Goal: Task Accomplishment & Management: Use online tool/utility

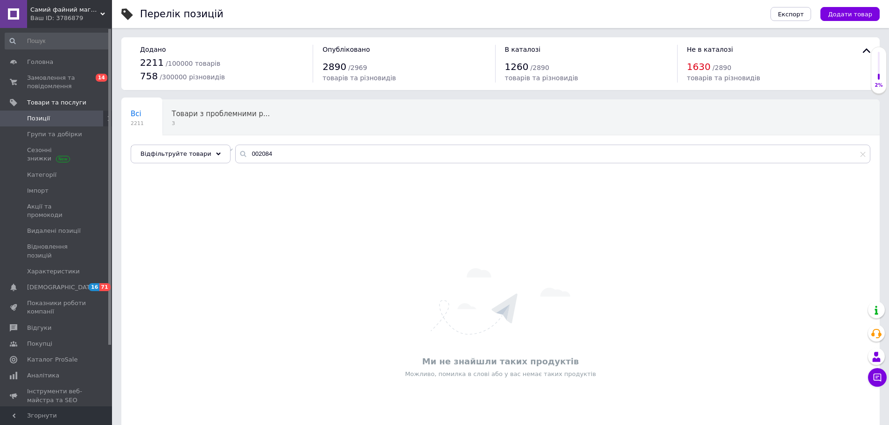
drag, startPoint x: 291, startPoint y: 153, endPoint x: 232, endPoint y: 153, distance: 58.8
click at [235, 153] on div "002084" at bounding box center [552, 154] width 635 height 19
type input "спиннер"
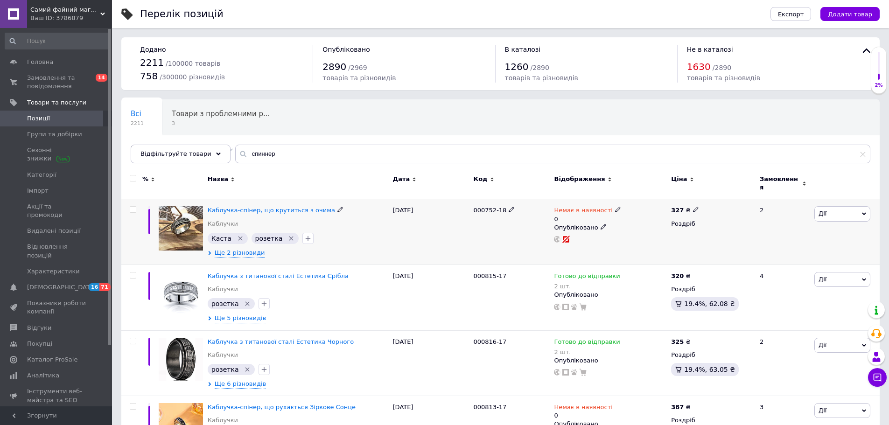
click at [261, 207] on span "Каблучка-спінер, що крутиться з очима" at bounding box center [271, 210] width 127 height 7
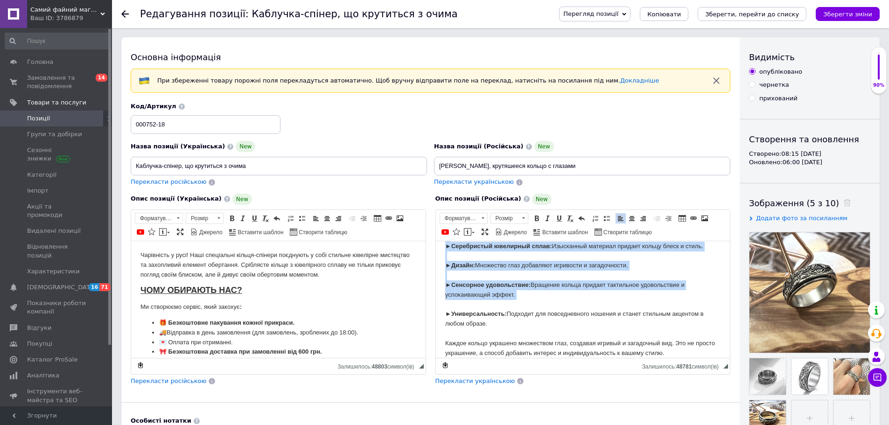
scroll to position [205, 0]
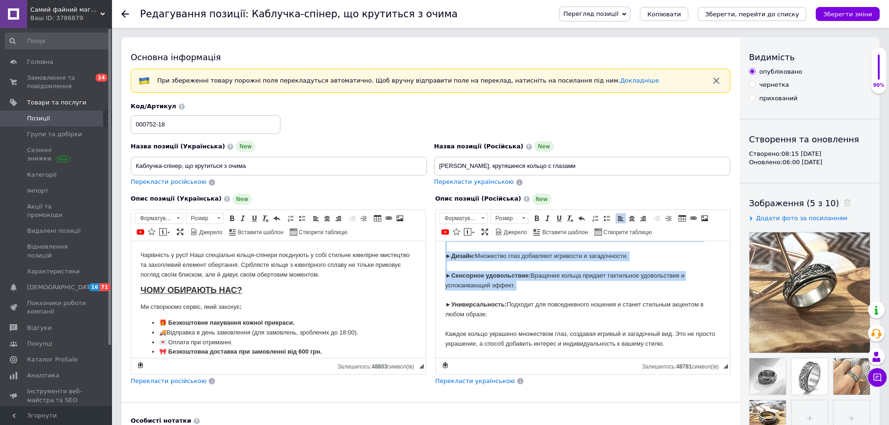
drag, startPoint x: 442, startPoint y: 253, endPoint x: 700, endPoint y: 341, distance: 272.4
click at [700, 341] on html "Очарование в движении! Наши специальные кольца-спиннеры объединяют в себе стиль…" at bounding box center [583, 196] width 295 height 322
copy body "Loremipsum d sitametc! Adip elitseddoei tempor-incididu utlaboreet d magn aliqu…"
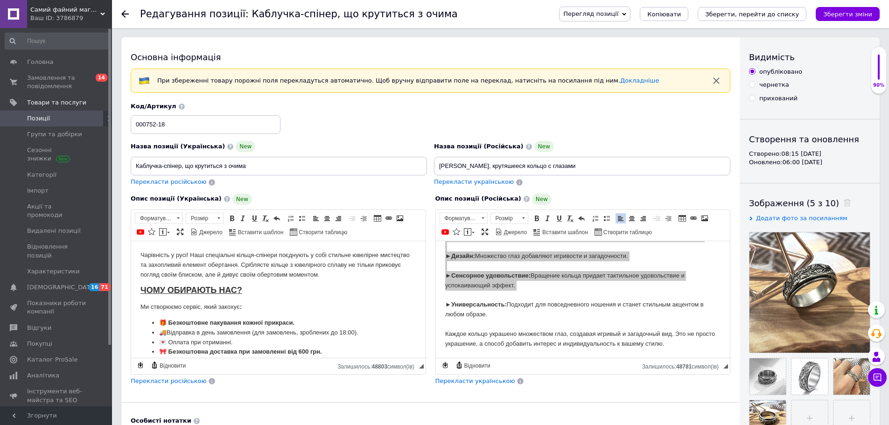
click at [124, 11] on icon at bounding box center [124, 13] width 7 height 7
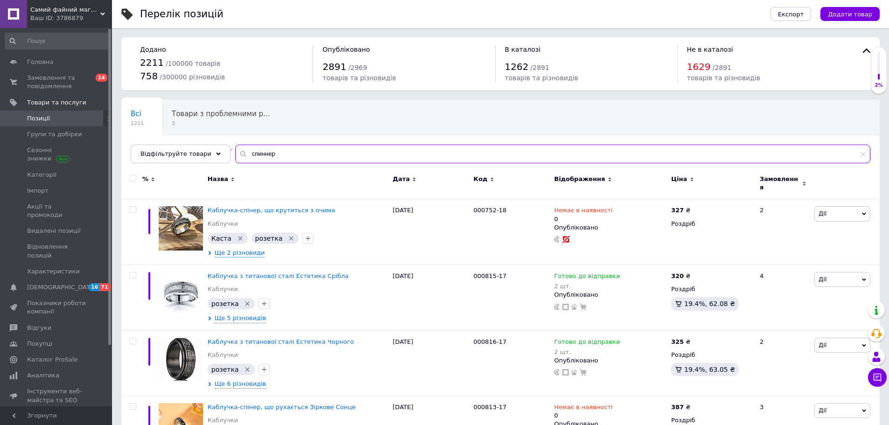
drag, startPoint x: 271, startPoint y: 153, endPoint x: 227, endPoint y: 154, distance: 44.4
click at [235, 154] on div "спиннер" at bounding box center [552, 154] width 635 height 19
type input "полос"
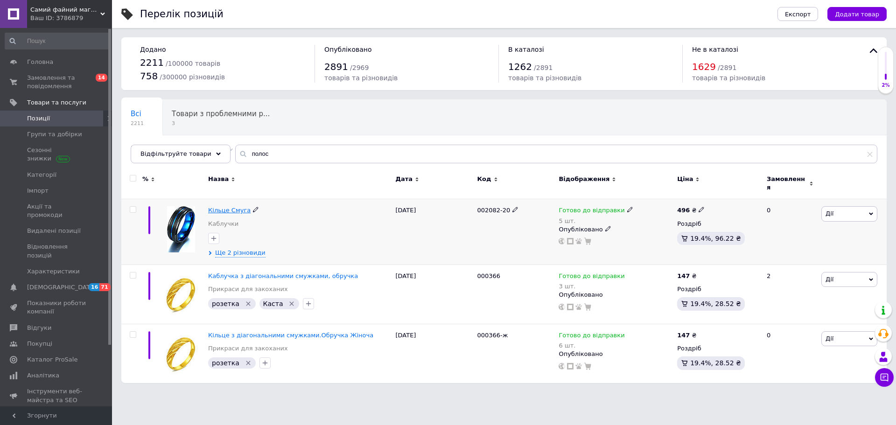
click at [229, 207] on span "Кільце Смуга" at bounding box center [229, 210] width 42 height 7
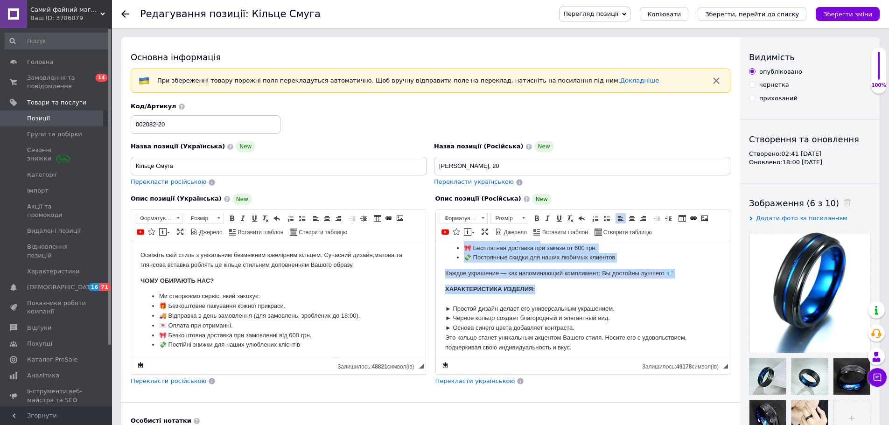
scroll to position [107, 0]
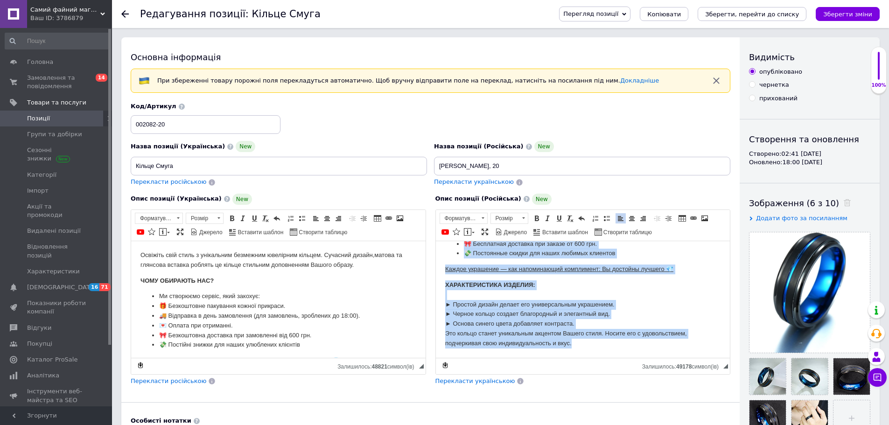
drag, startPoint x: 446, startPoint y: 251, endPoint x: 616, endPoint y: 344, distance: 193.7
click at [616, 344] on div "Освежите свой стиль с уникальным трансграничным ювелирным кольцом. Современный …" at bounding box center [583, 251] width 276 height 196
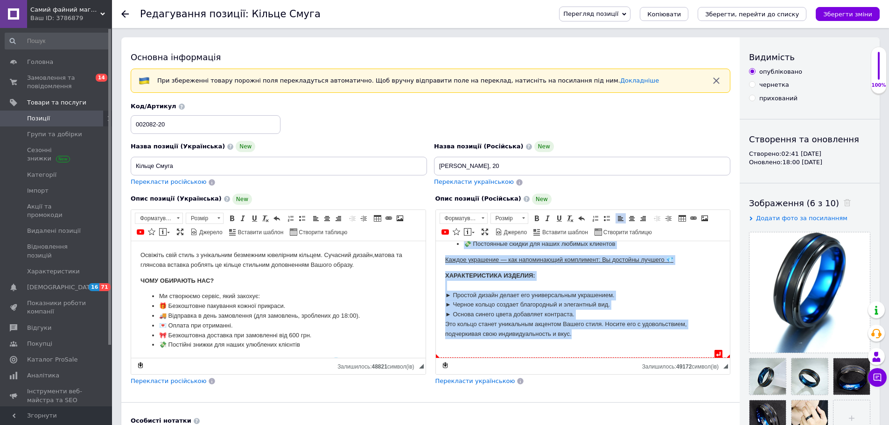
copy div "Loremips dolo sitam c adipiscing elitseddoeiusm temporinc utlabor. Etdoloremag …"
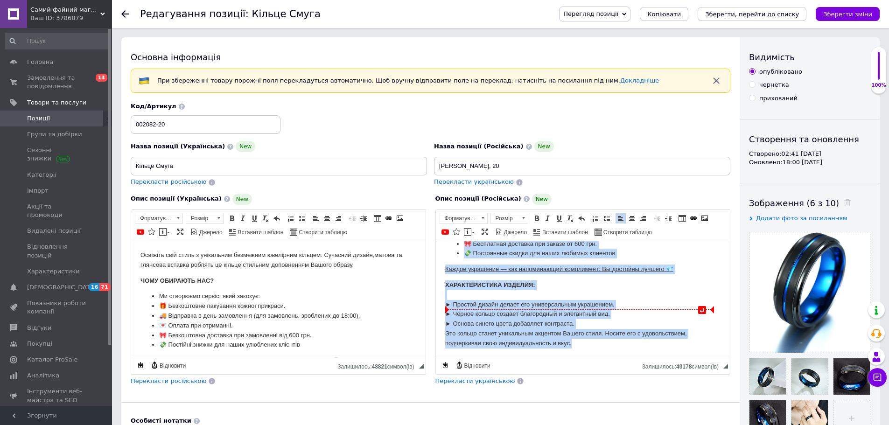
click at [520, 297] on div "Редактор, F9168E22-FFD0-4187-8456-D7D378933BE2" at bounding box center [583, 295] width 276 height 10
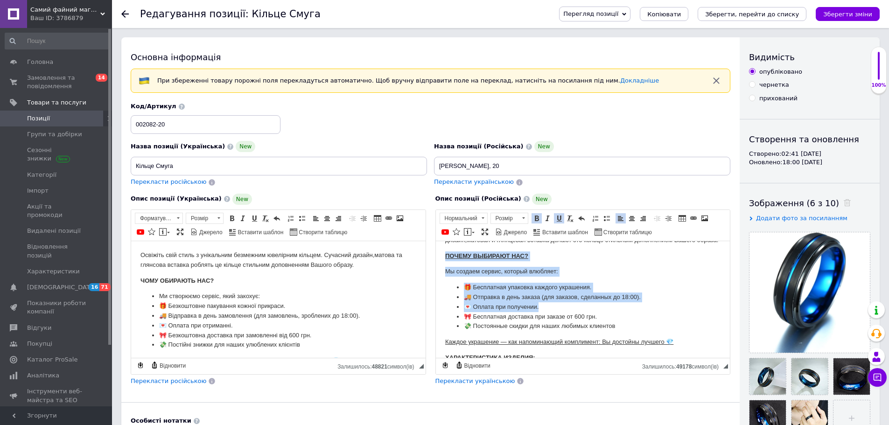
scroll to position [47, 0]
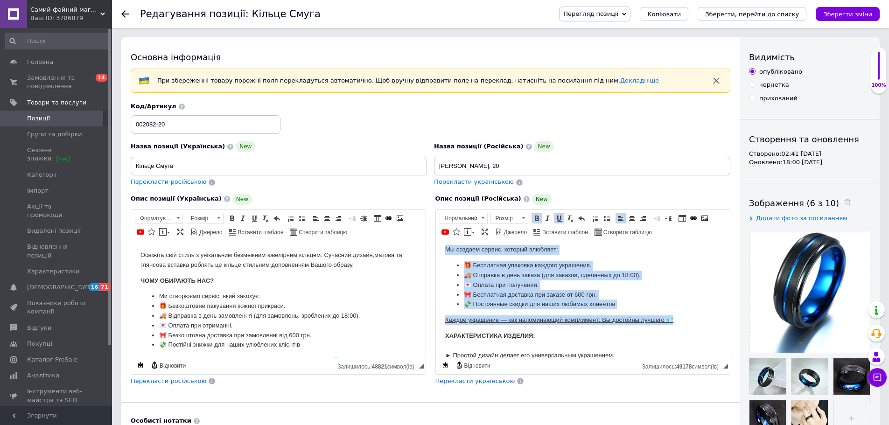
drag, startPoint x: 444, startPoint y: 290, endPoint x: 699, endPoint y: 331, distance: 258.6
click at [699, 331] on html "Освежите свой стиль с уникальным трансграничным ювелирным кольцом. Современный …" at bounding box center [583, 301] width 295 height 214
copy div "ПОЧЕМУ ВЫБИРАЮТ НАС? Мы создаем сервис, который влюбляет: 🎁 Бесплатная упаковка…"
